Goal: Communication & Community: Answer question/provide support

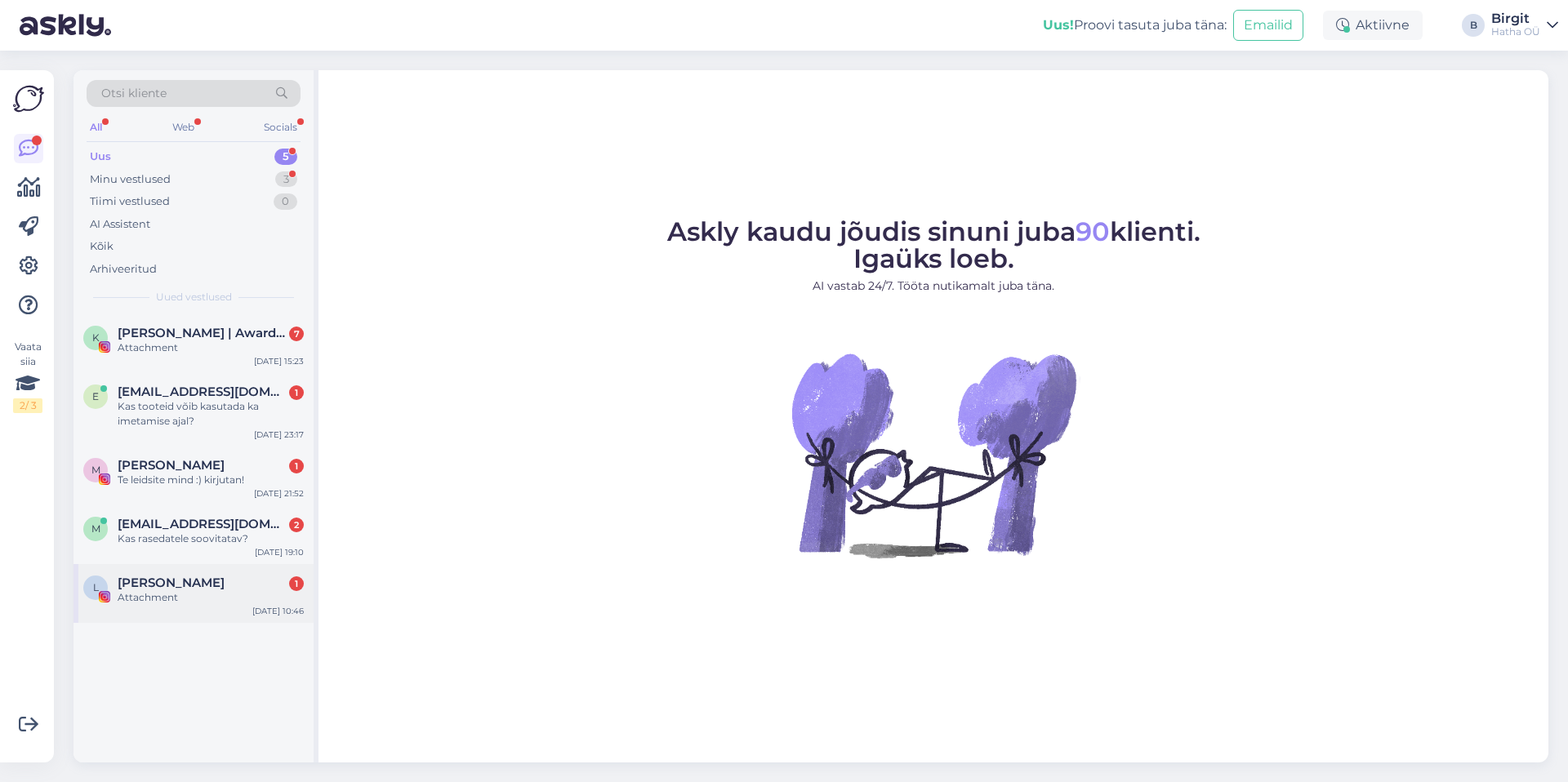
click at [212, 592] on div "Attachment" at bounding box center [210, 598] width 186 height 15
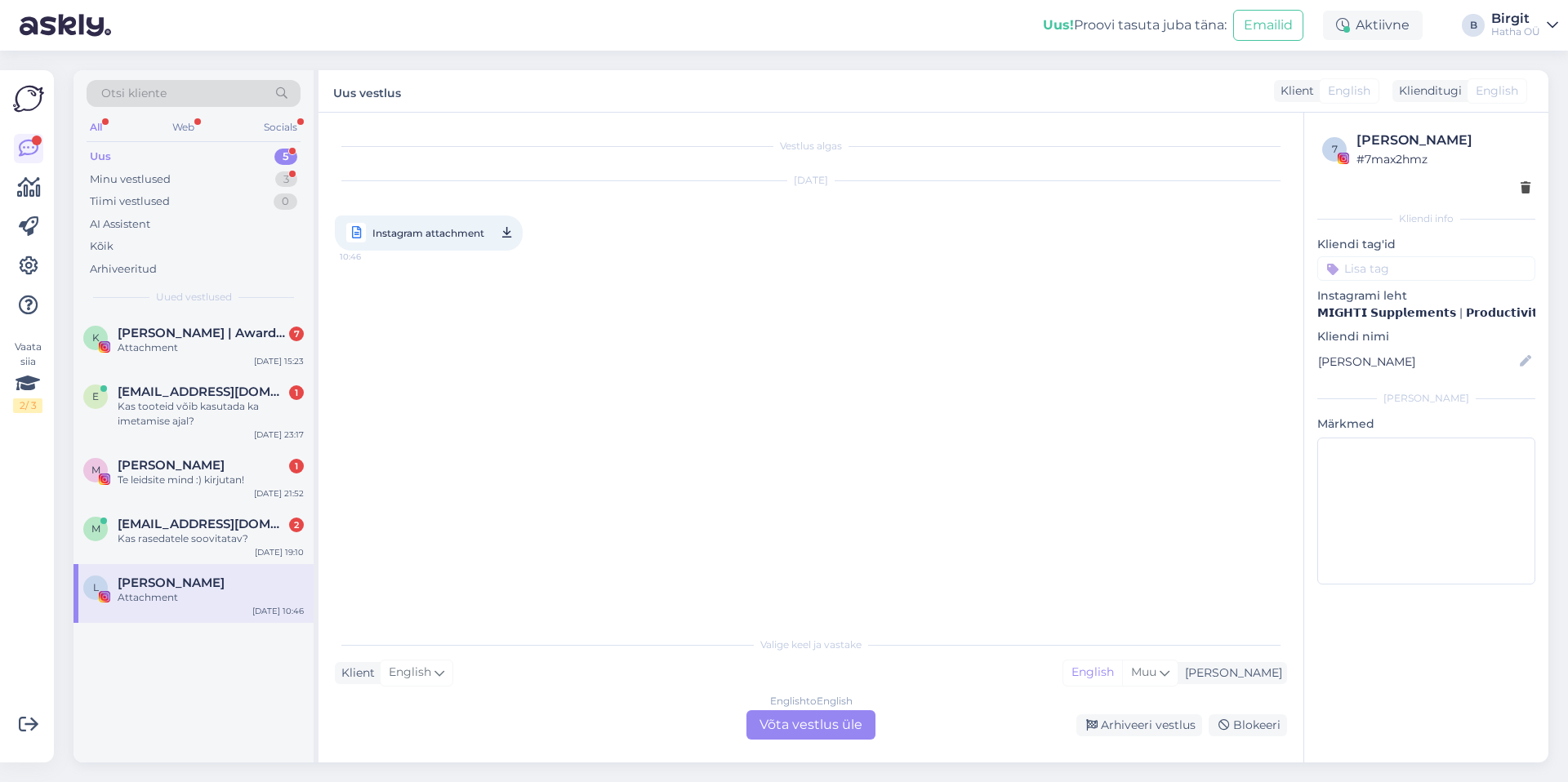
click at [1372, 272] on input at bounding box center [1426, 268] width 218 height 24
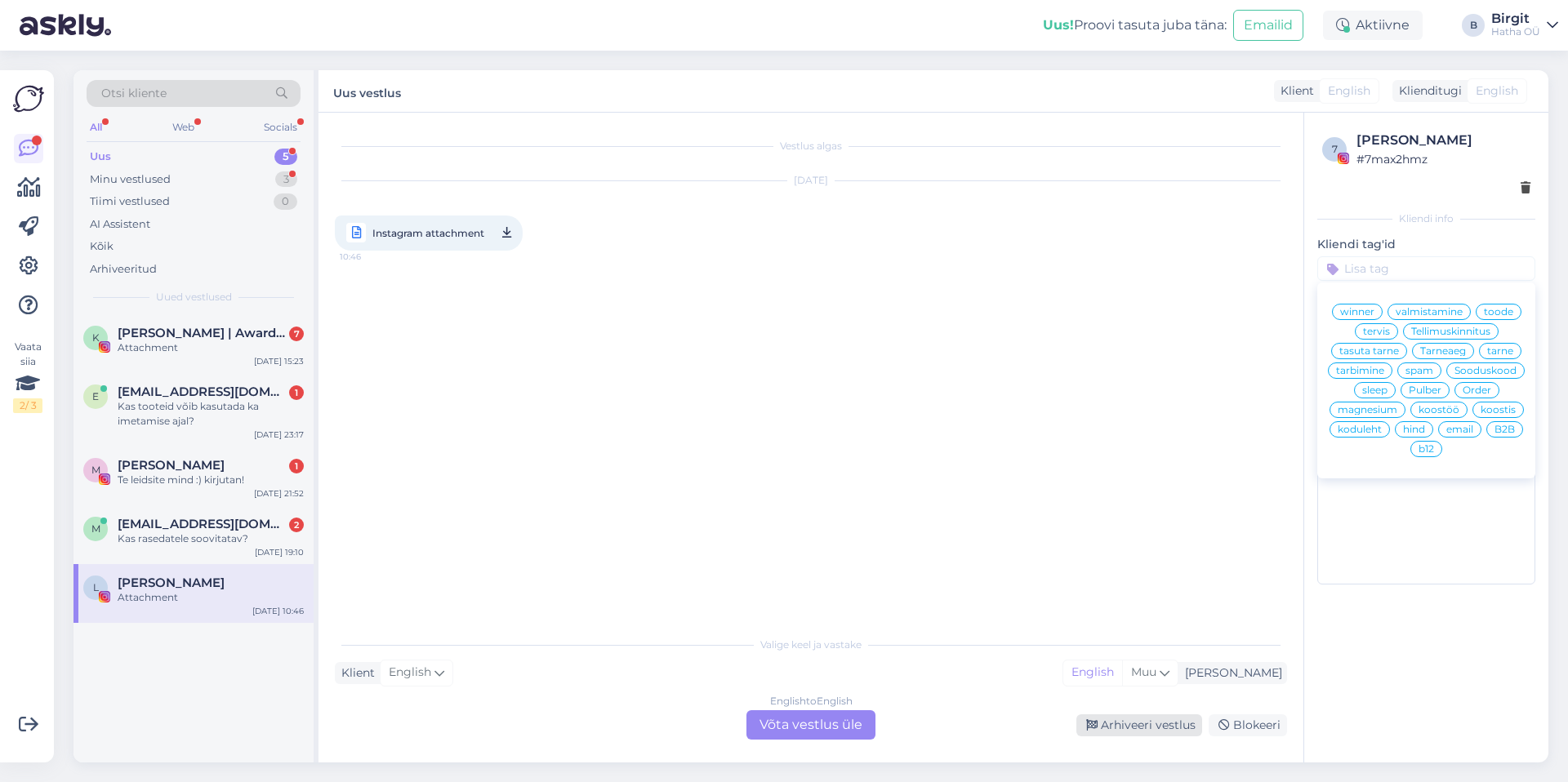
click at [1176, 724] on div "Arhiveeri vestlus" at bounding box center [1138, 725] width 125 height 22
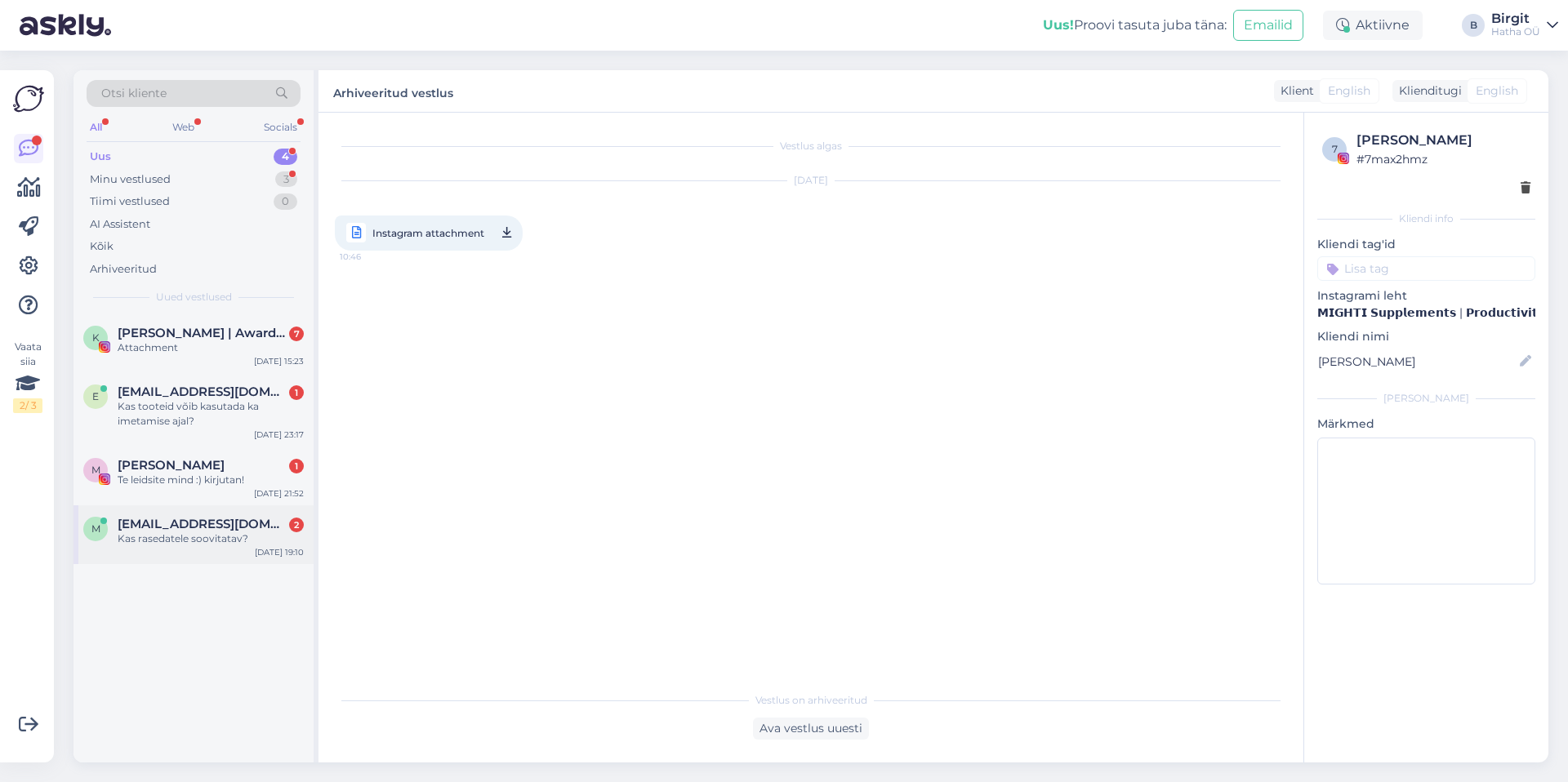
click at [154, 516] on div "m mariipilv@gmail.com 2 Kas rasedatele soovitatav? Sep 30 19:10" at bounding box center [194, 535] width 240 height 59
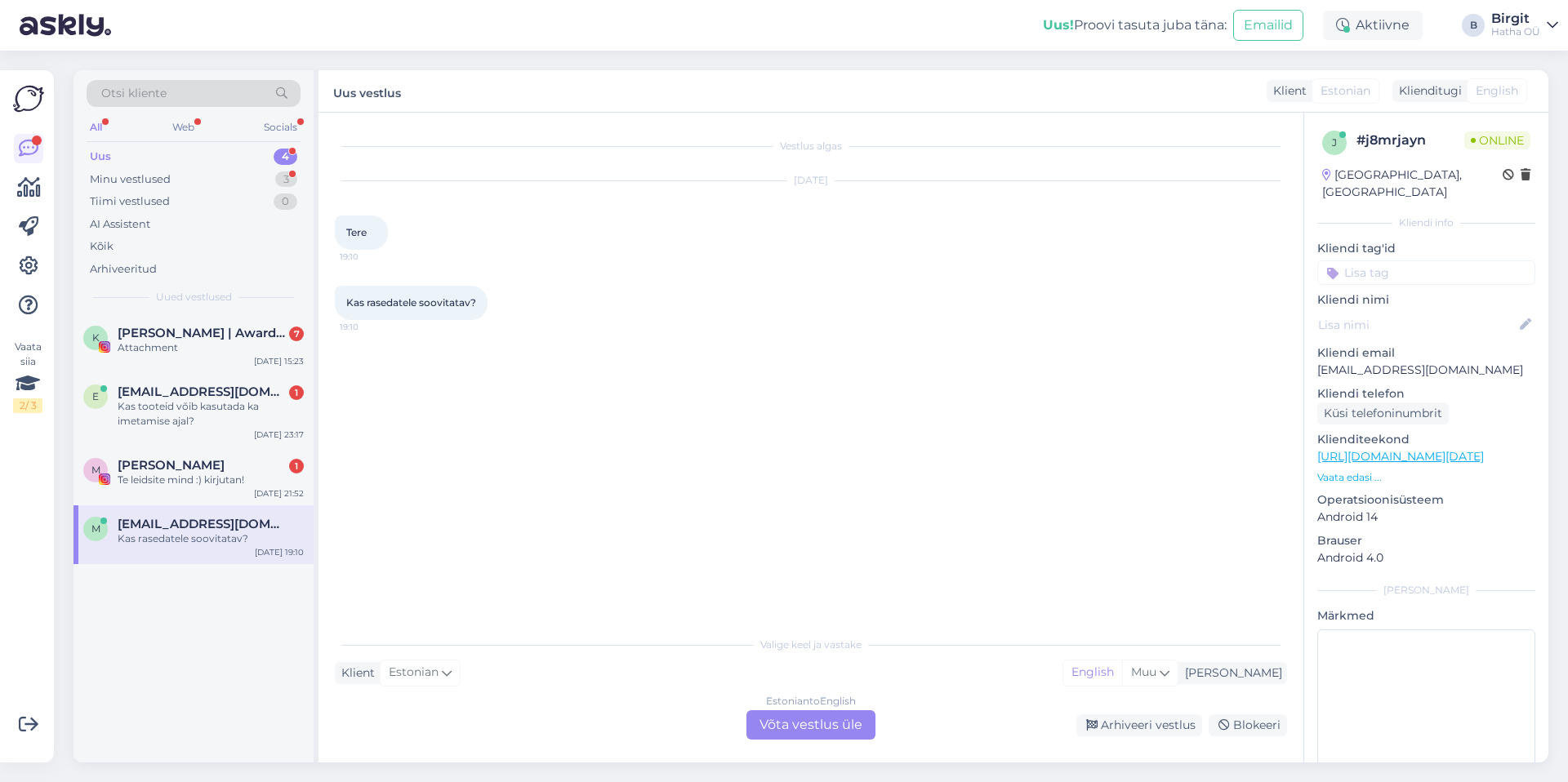
click at [816, 728] on div "Estonian to English Võta vestlus üle" at bounding box center [810, 725] width 129 height 29
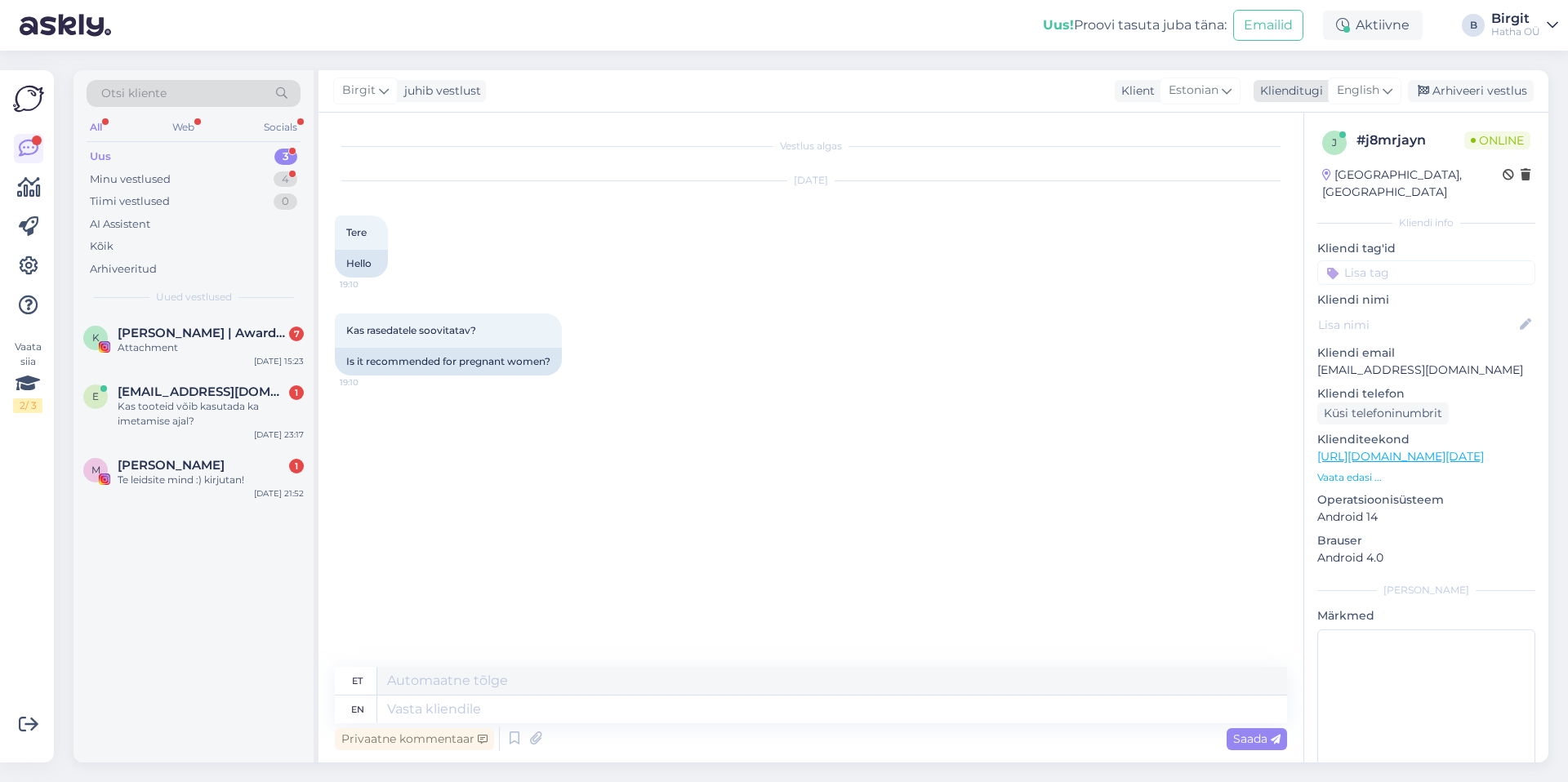
click at [1360, 83] on span "English" at bounding box center [1357, 90] width 42 height 18
type input "est"
click at [1326, 171] on link "Estonian" at bounding box center [1328, 163] width 180 height 26
click at [430, 712] on textarea at bounding box center [810, 707] width 952 height 35
paste textarea "Meie tooted on 100% looduslikud ja turvalised ning otseseid vastunäidustusi nei…"
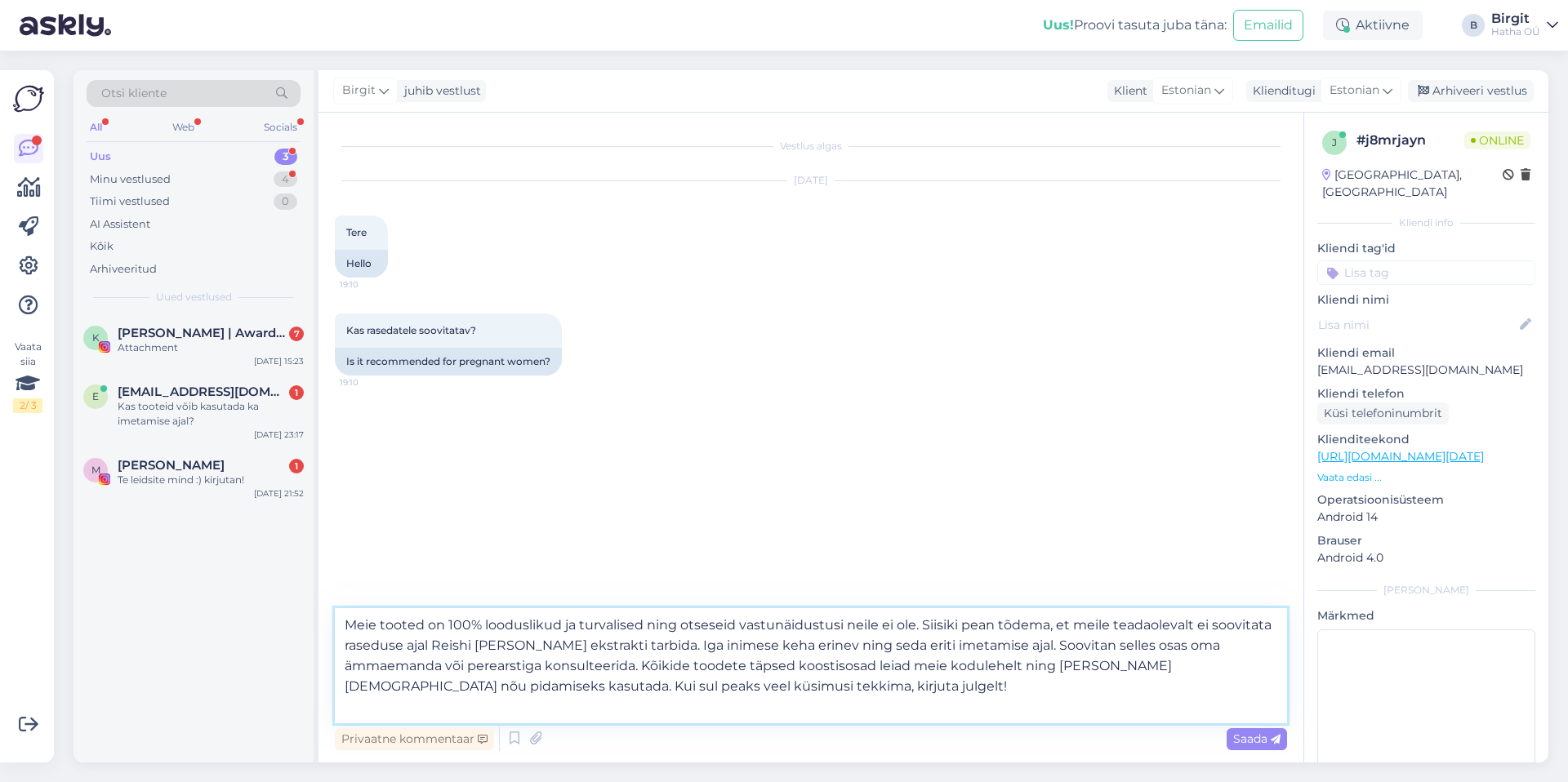
click at [344, 621] on textarea "Meie tooted on 100% looduslikud ja turvalised ning otseseid vastunäidustusi nei…" at bounding box center [810, 665] width 952 height 115
click at [1211, 623] on textarea "Tere. Aitäh et meiega ühendust võtsid. Meie tooted on 100% looduslikud ja turva…" at bounding box center [810, 665] width 952 height 115
drag, startPoint x: 1277, startPoint y: 644, endPoint x: 923, endPoint y: 645, distance: 354.0
click at [923, 645] on textarea "Tere. Aitäh et meiega ühendust võtsid. Meie tooted on 100% looduslikud ja turva…" at bounding box center [810, 665] width 952 height 115
click at [771, 690] on textarea "Tere. Aitäh et meiega ühendust võtsid. Meie tooted on 100% looduslikud ja turva…" at bounding box center [810, 665] width 952 height 115
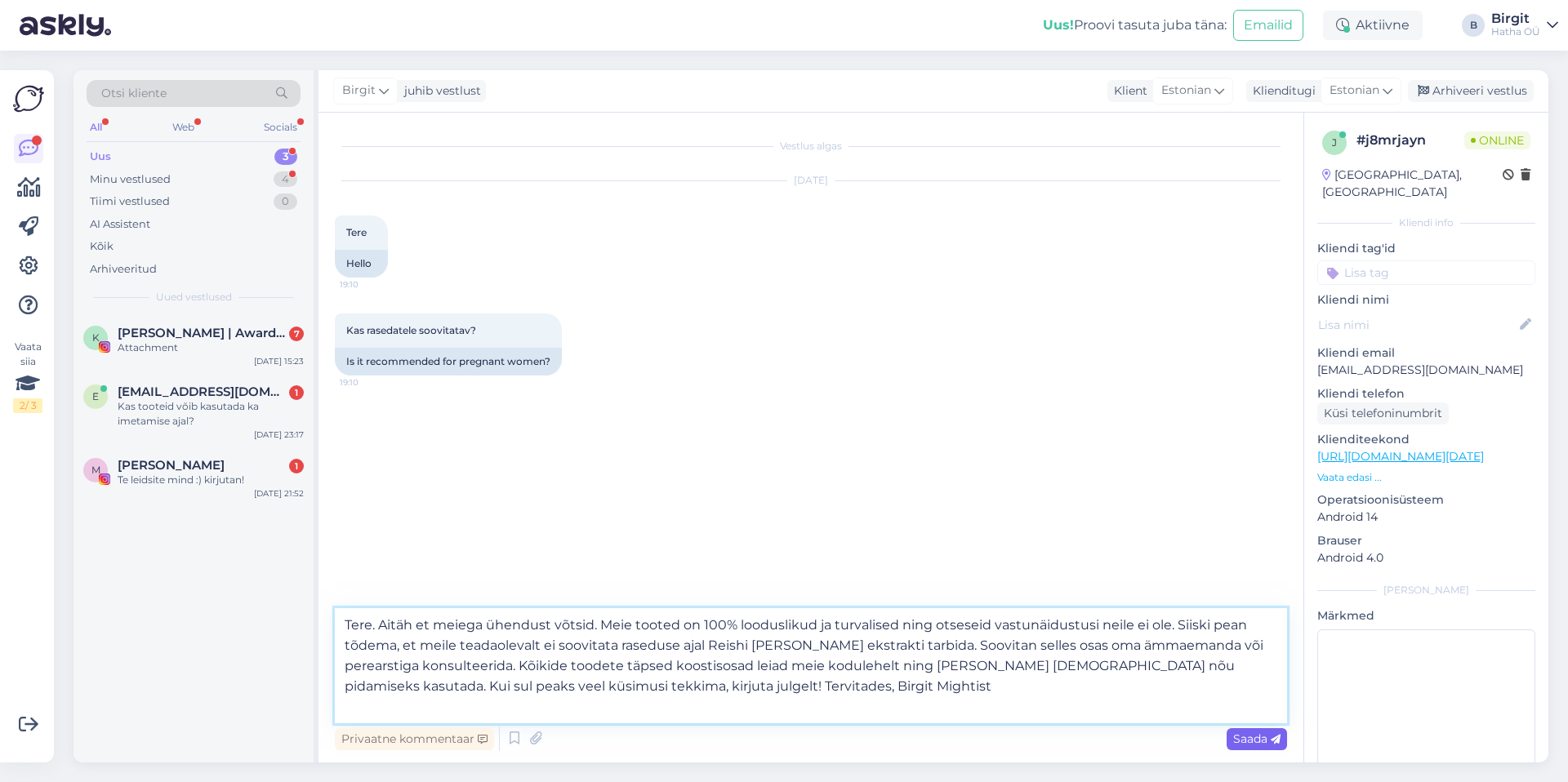
type textarea "Tere. Aitäh et meiega ühendust võtsid. Meie tooted on 100% looduslikud ja turva…"
click at [1256, 734] on span "Saada" at bounding box center [1257, 739] width 48 height 15
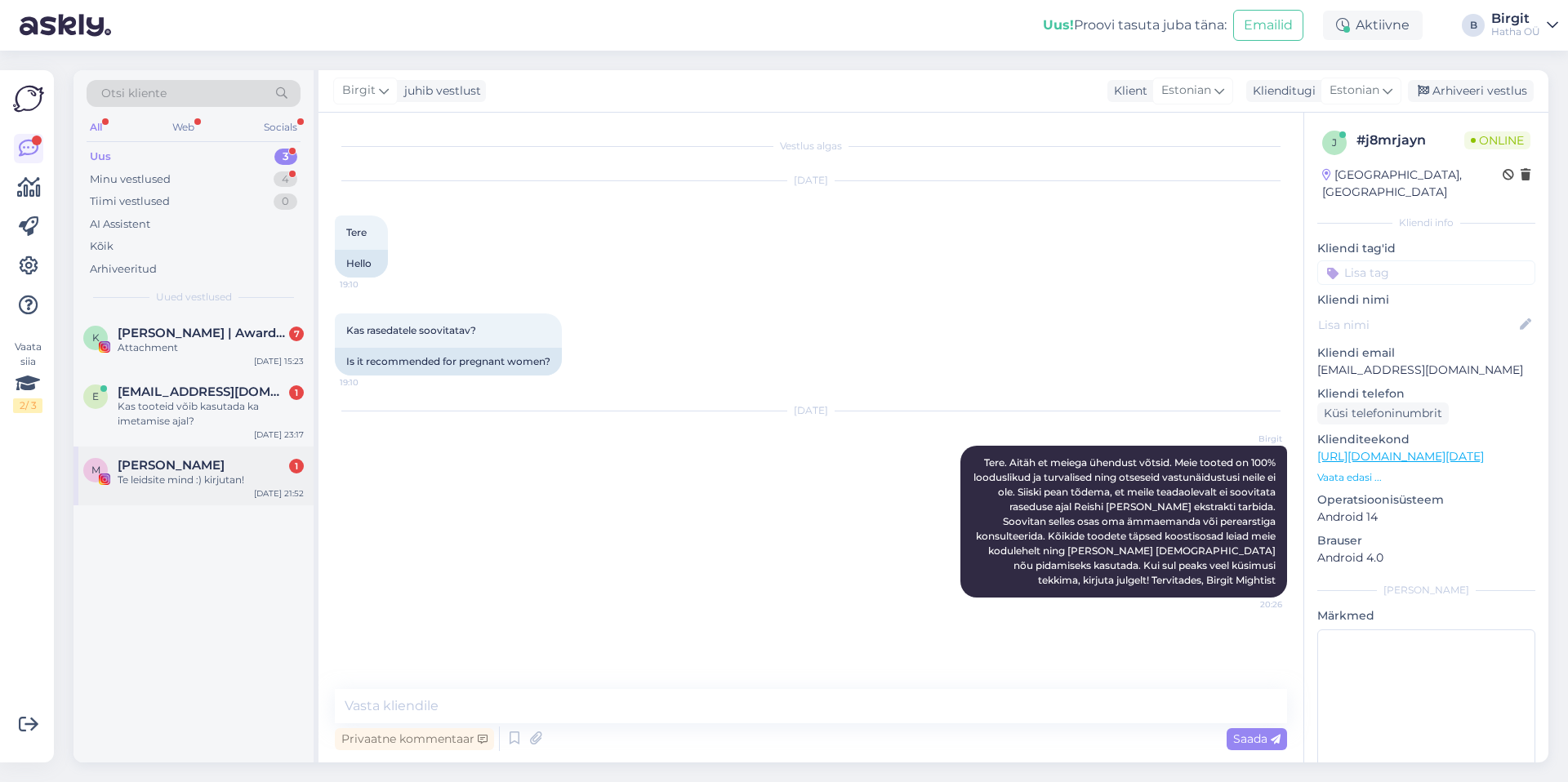
click at [183, 484] on div "Te leidsite mind :) kirjutan!" at bounding box center [210, 480] width 186 height 15
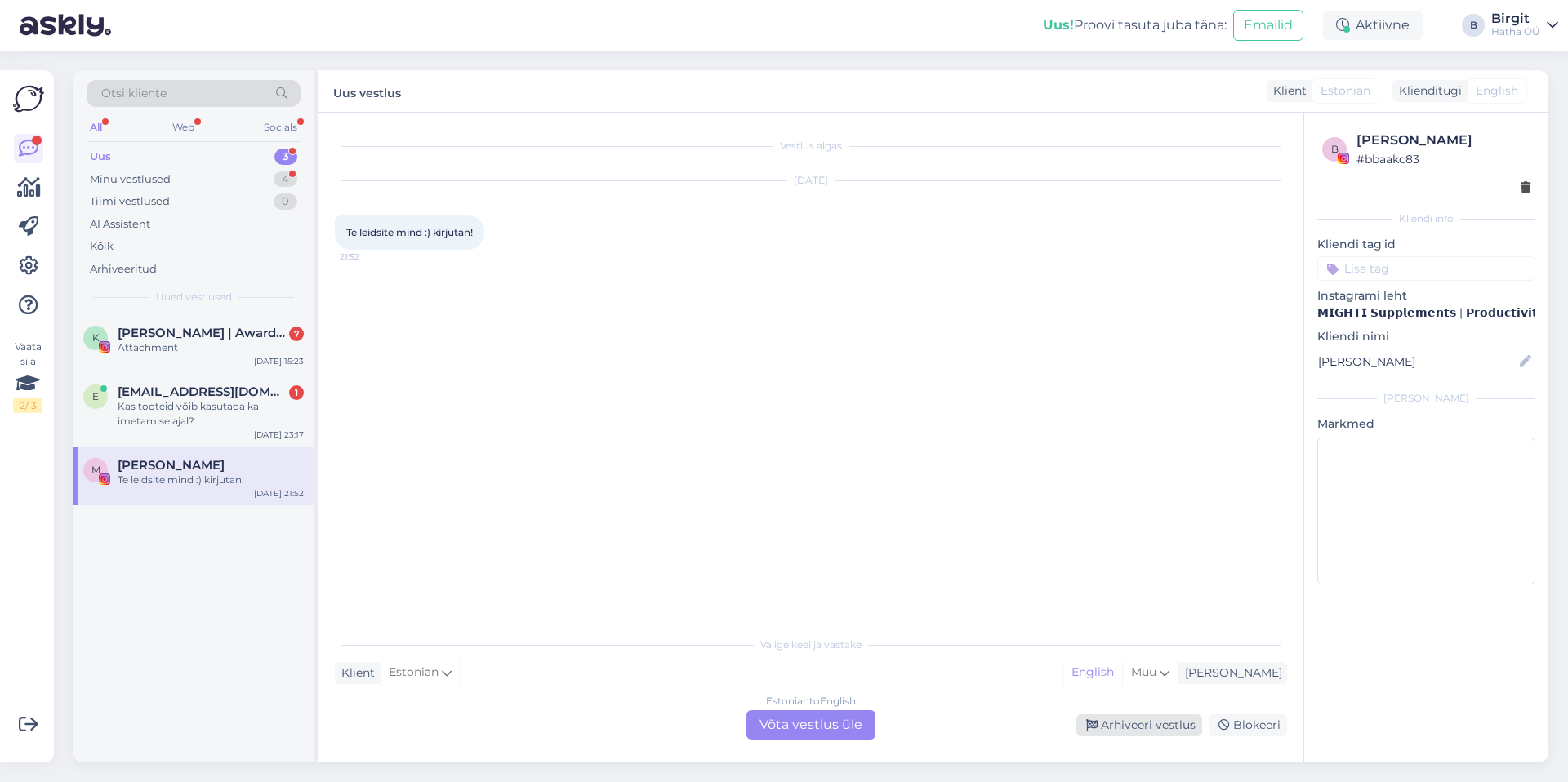
click at [1132, 723] on div "Arhiveeri vestlus" at bounding box center [1138, 725] width 125 height 22
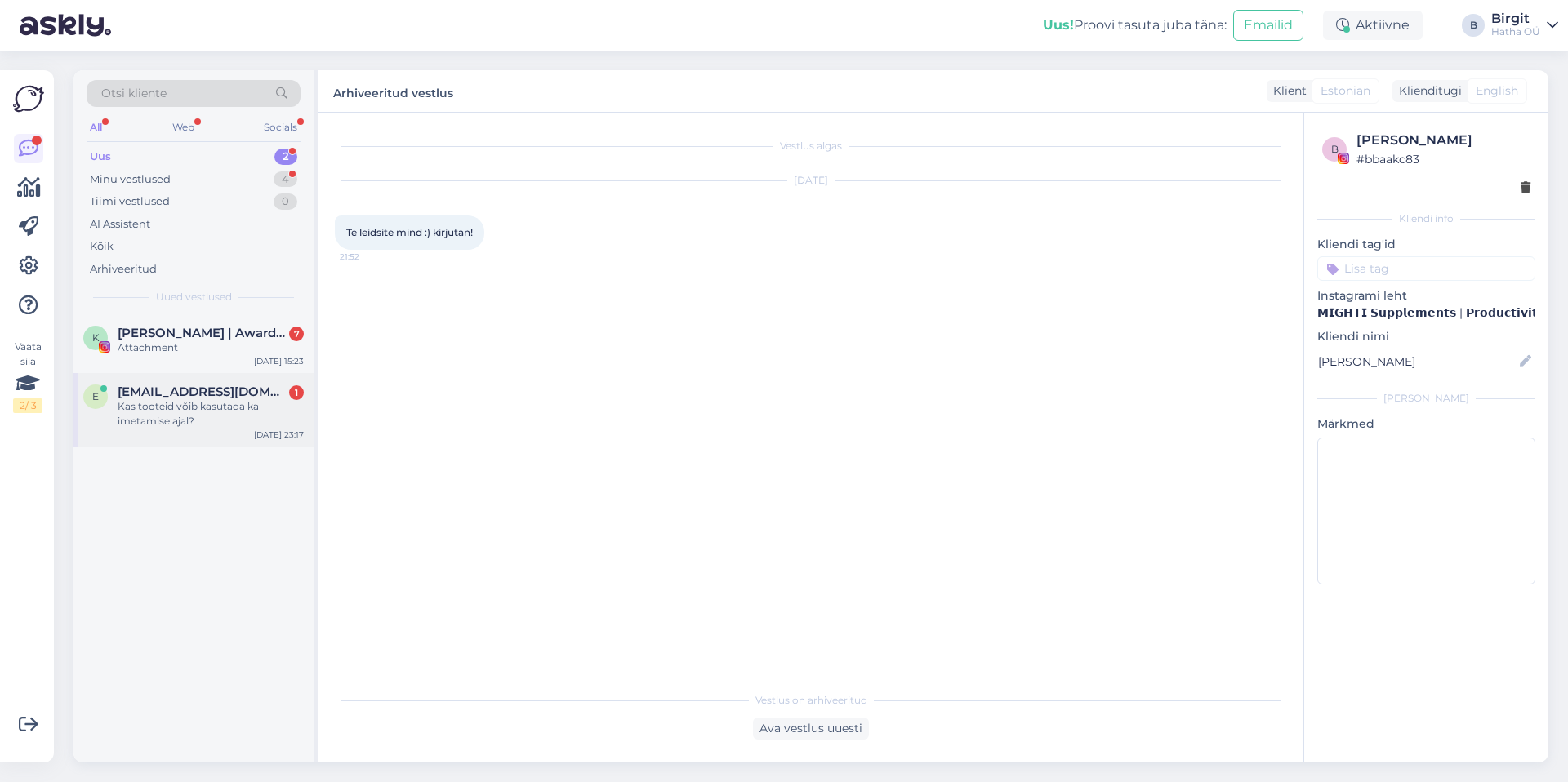
click at [164, 394] on span "ene.teor@outlook.com" at bounding box center [202, 392] width 170 height 15
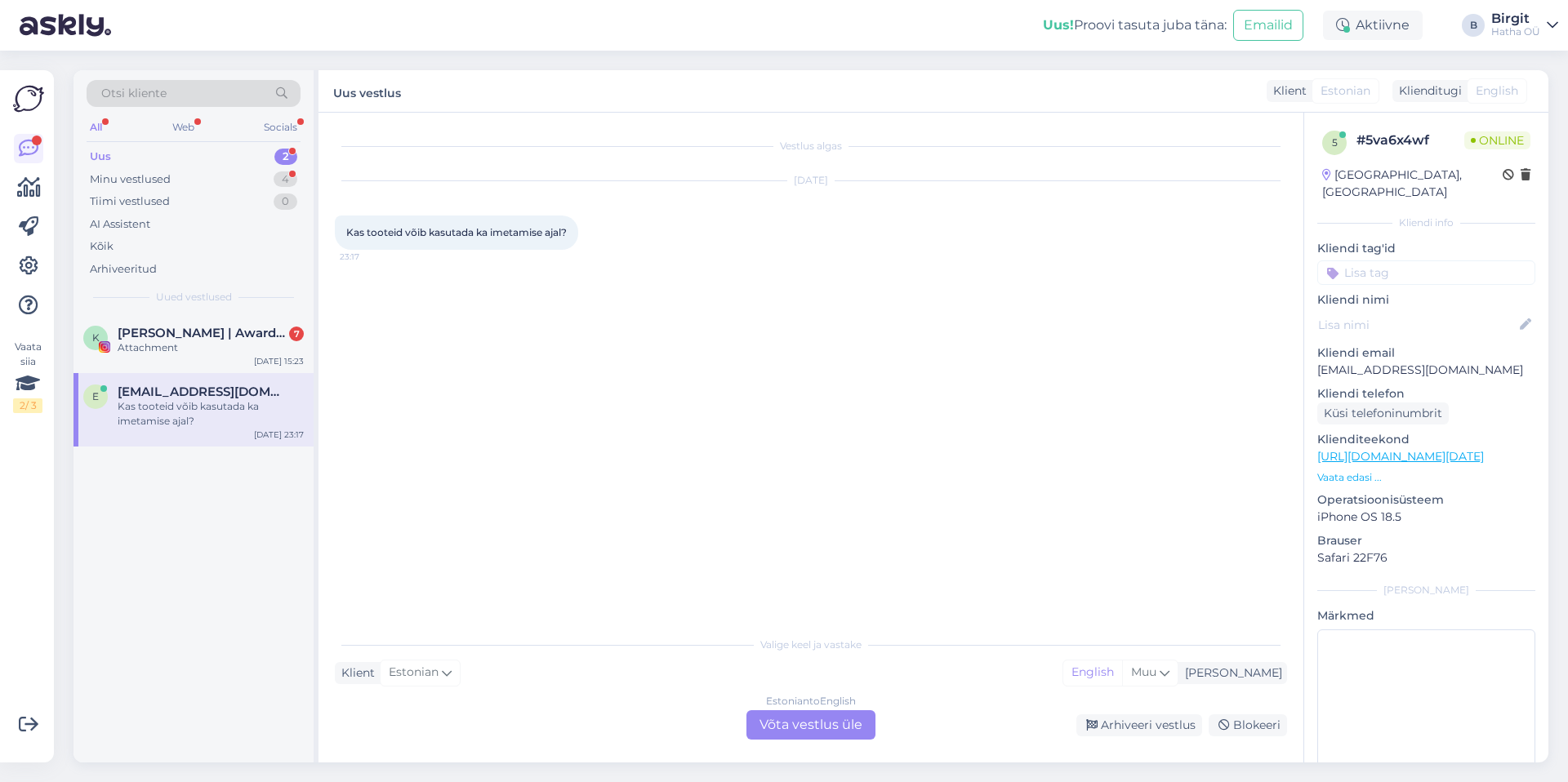
click at [796, 726] on div "Estonian to English Võta vestlus üle" at bounding box center [810, 725] width 129 height 29
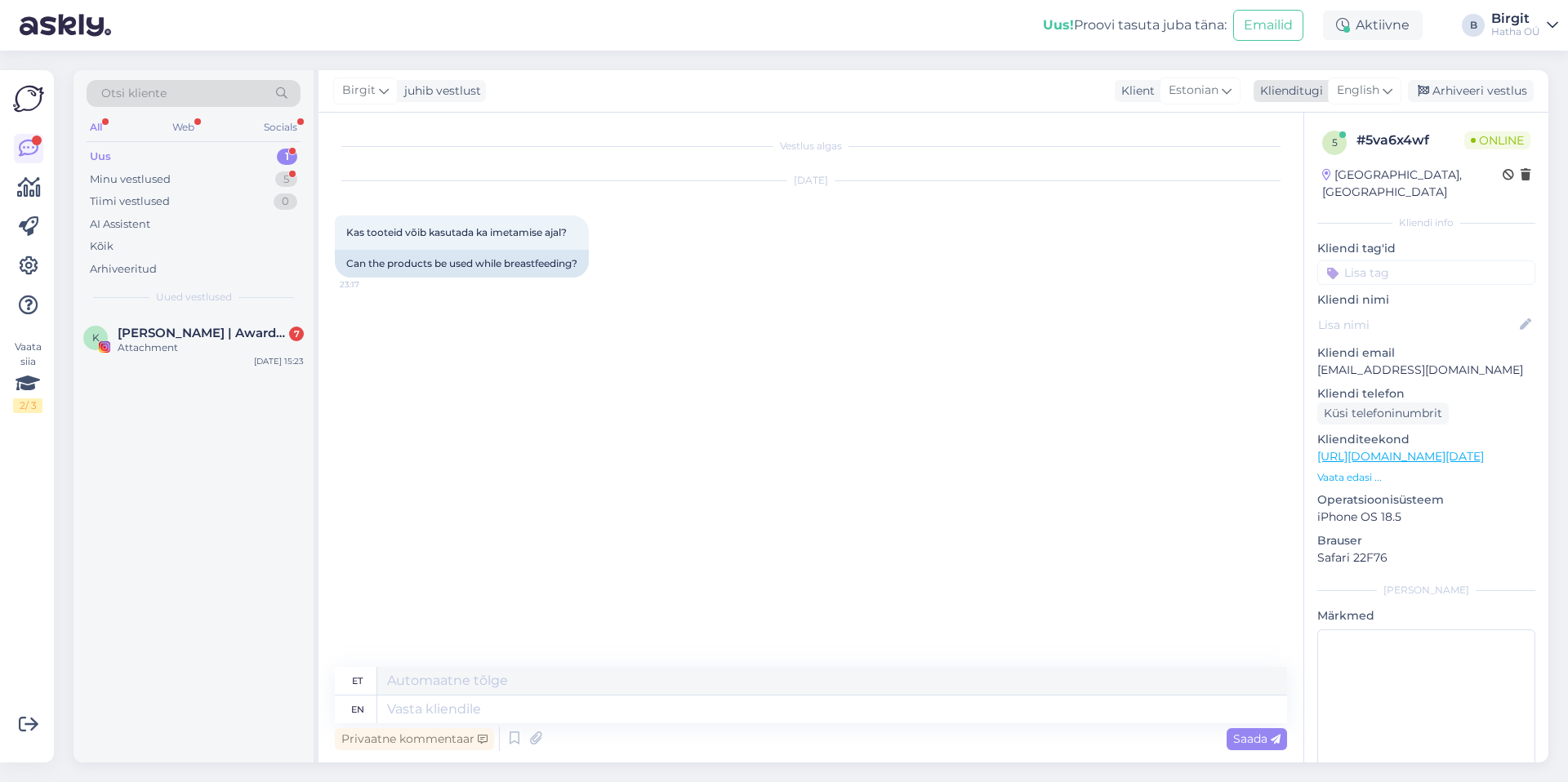
click at [1373, 84] on span "English" at bounding box center [1357, 90] width 42 height 18
click at [1307, 164] on link "Estonian" at bounding box center [1328, 163] width 180 height 26
click at [489, 712] on textarea at bounding box center [810, 707] width 952 height 35
type textarea "T"
paste textarea "Aitäh, et meiega ühendust võtsid. Imetamise ajal seente toidulisandite võtmisel…"
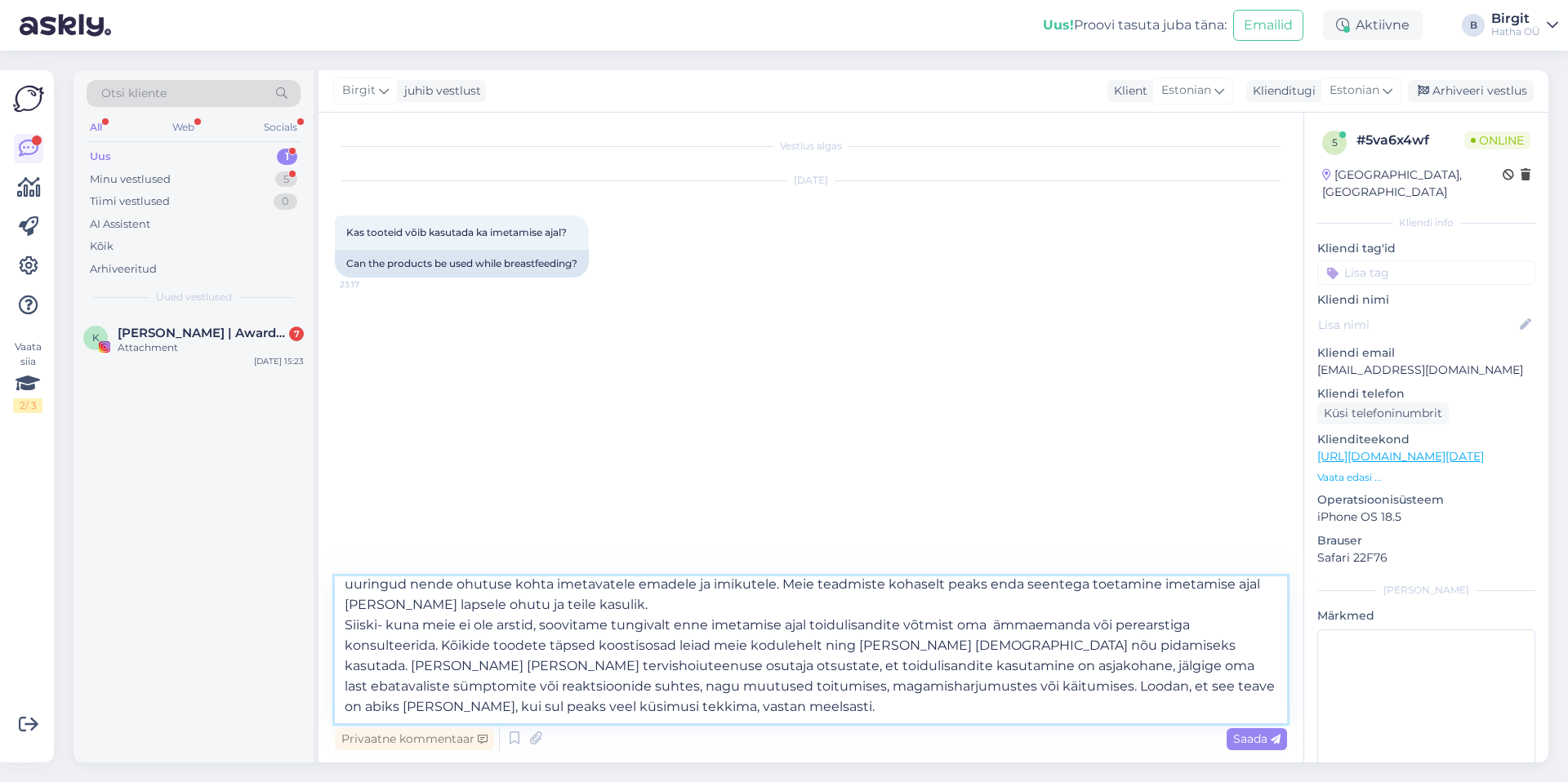
scroll to position [50, 0]
click at [840, 664] on textarea "Tere. Aitäh, et meiega ühendust võtsid. Imetamise ajal seente toidulisandite võ…" at bounding box center [810, 651] width 952 height 147
click at [703, 689] on textarea "Tere. Aitäh, et meiega ühendust võtsid. Imetamise ajal seente toidulisandite võ…" at bounding box center [810, 651] width 952 height 147
type textarea "Tere. Aitäh, et meiega ühendust võtsid. Imetamise ajal seente toidulisandite võ…"
click at [1292, 737] on div "Vestlus algas Sep 30 2025 Kas tooteid võib kasutada ka imetamise ajal? 23:17 Ca…" at bounding box center [810, 437] width 985 height 650
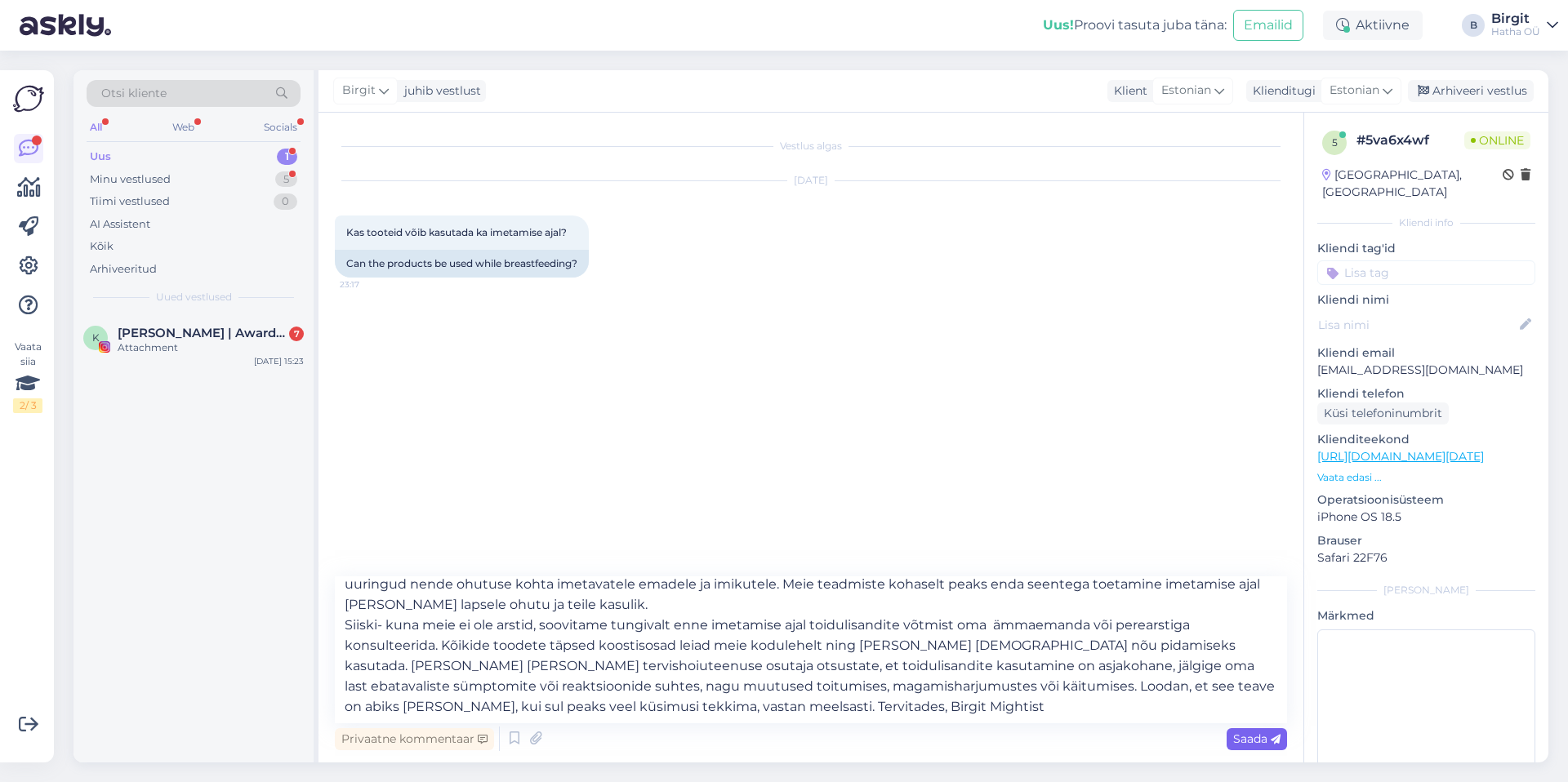
click at [1258, 737] on span "Saada" at bounding box center [1257, 739] width 48 height 15
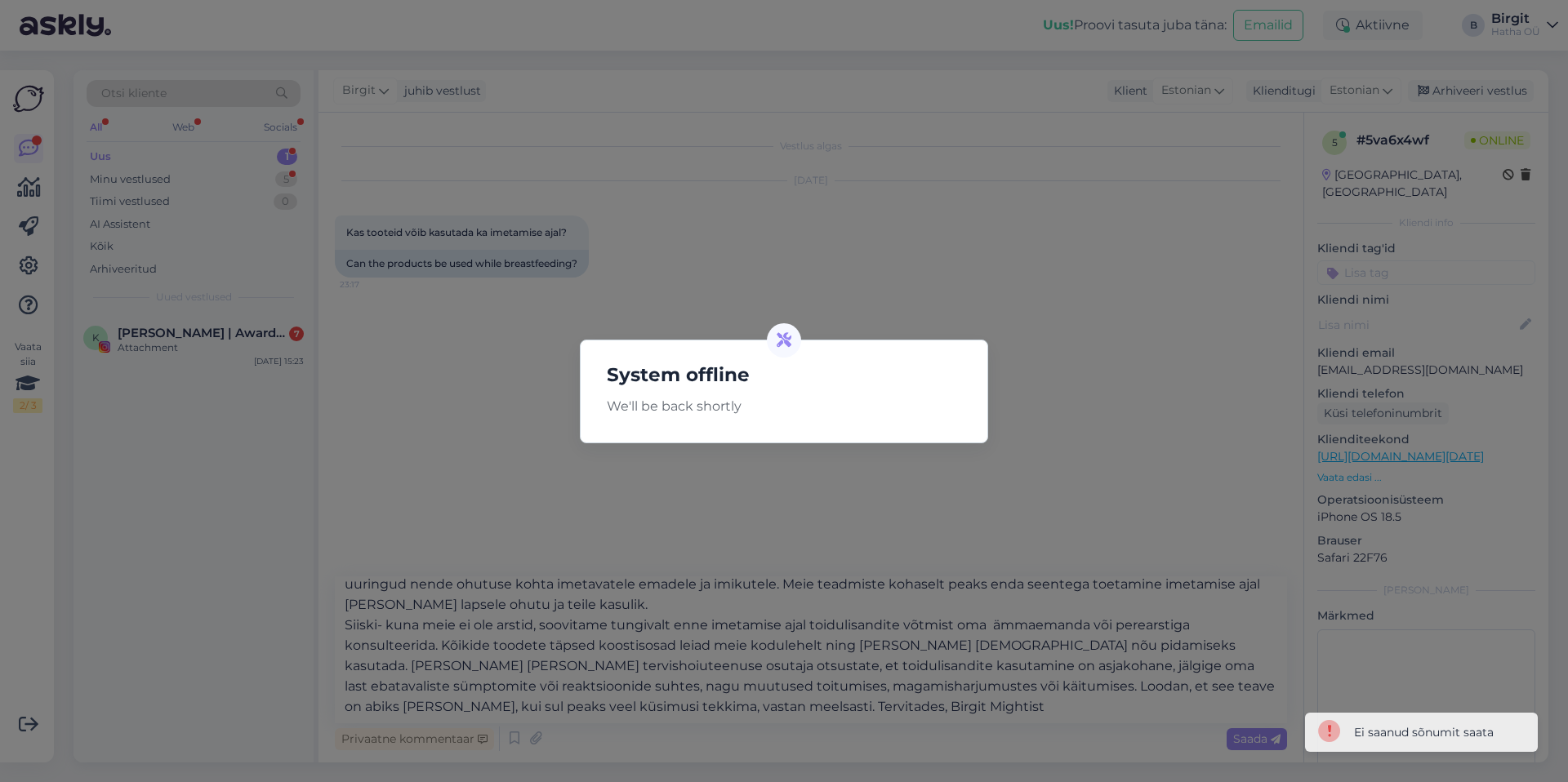
click at [905, 676] on div "System offline We'll be back shortly" at bounding box center [784, 391] width 1568 height 782
click at [1043, 695] on div "System offline We'll be back shortly" at bounding box center [784, 391] width 1568 height 782
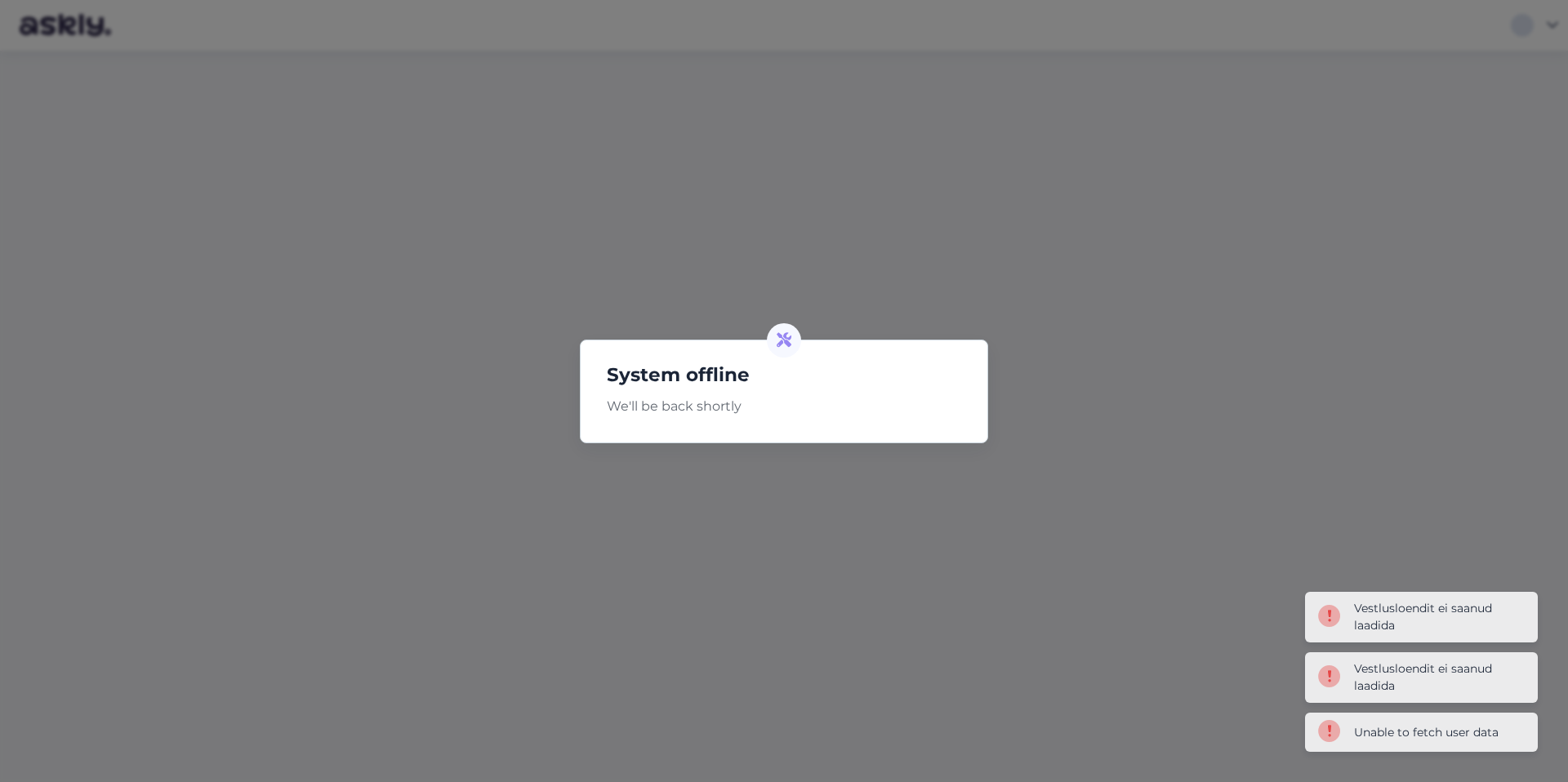
click at [781, 336] on icon at bounding box center [784, 340] width 15 height 15
click at [781, 338] on icon at bounding box center [784, 340] width 15 height 15
